Goal: Navigation & Orientation: Find specific page/section

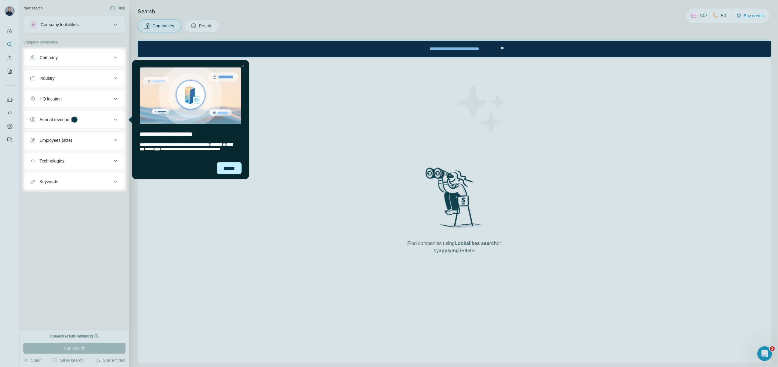
click at [234, 169] on div "******" at bounding box center [229, 168] width 25 height 12
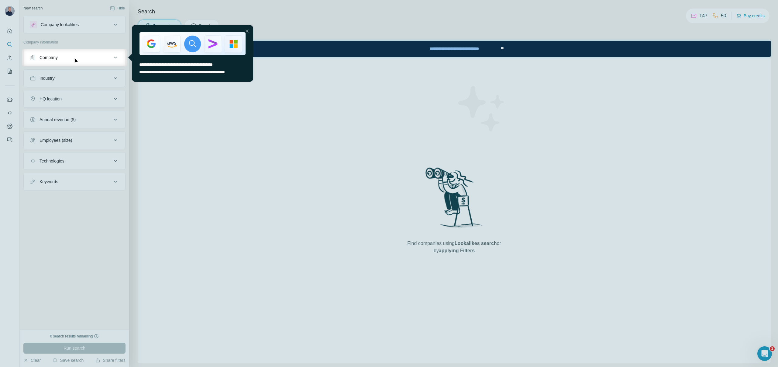
click at [249, 30] on div "Close Step" at bounding box center [247, 30] width 7 height 7
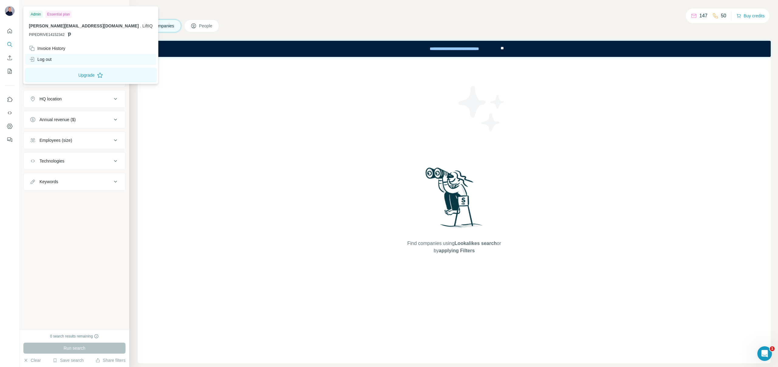
click at [47, 61] on div "Log out" at bounding box center [40, 59] width 23 height 6
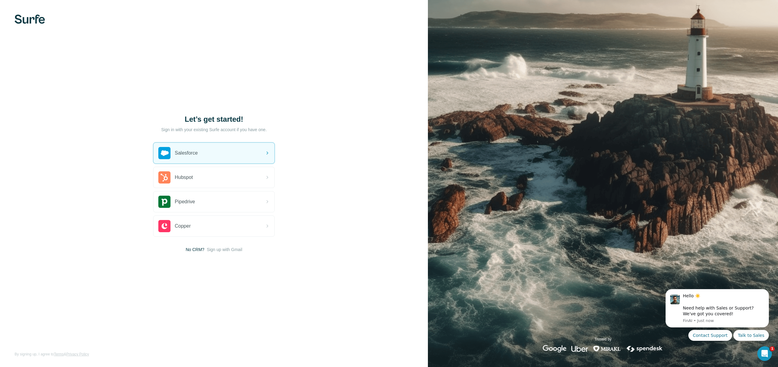
click at [242, 130] on p "Sign in with your existing Surfe account if you have one." at bounding box center [214, 130] width 106 height 6
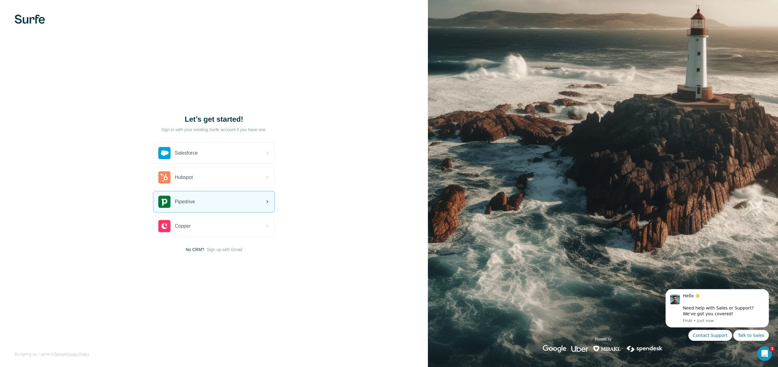
click at [215, 199] on div "Pipedrive" at bounding box center [214, 201] width 121 height 21
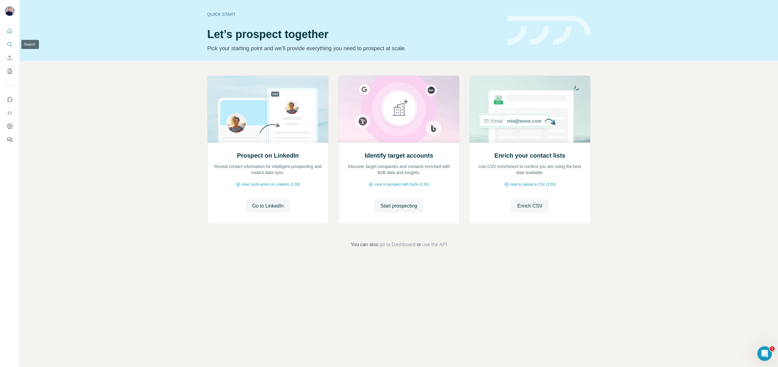
click at [11, 47] on icon "Search" at bounding box center [10, 44] width 6 height 6
